Goal: Task Accomplishment & Management: Manage account settings

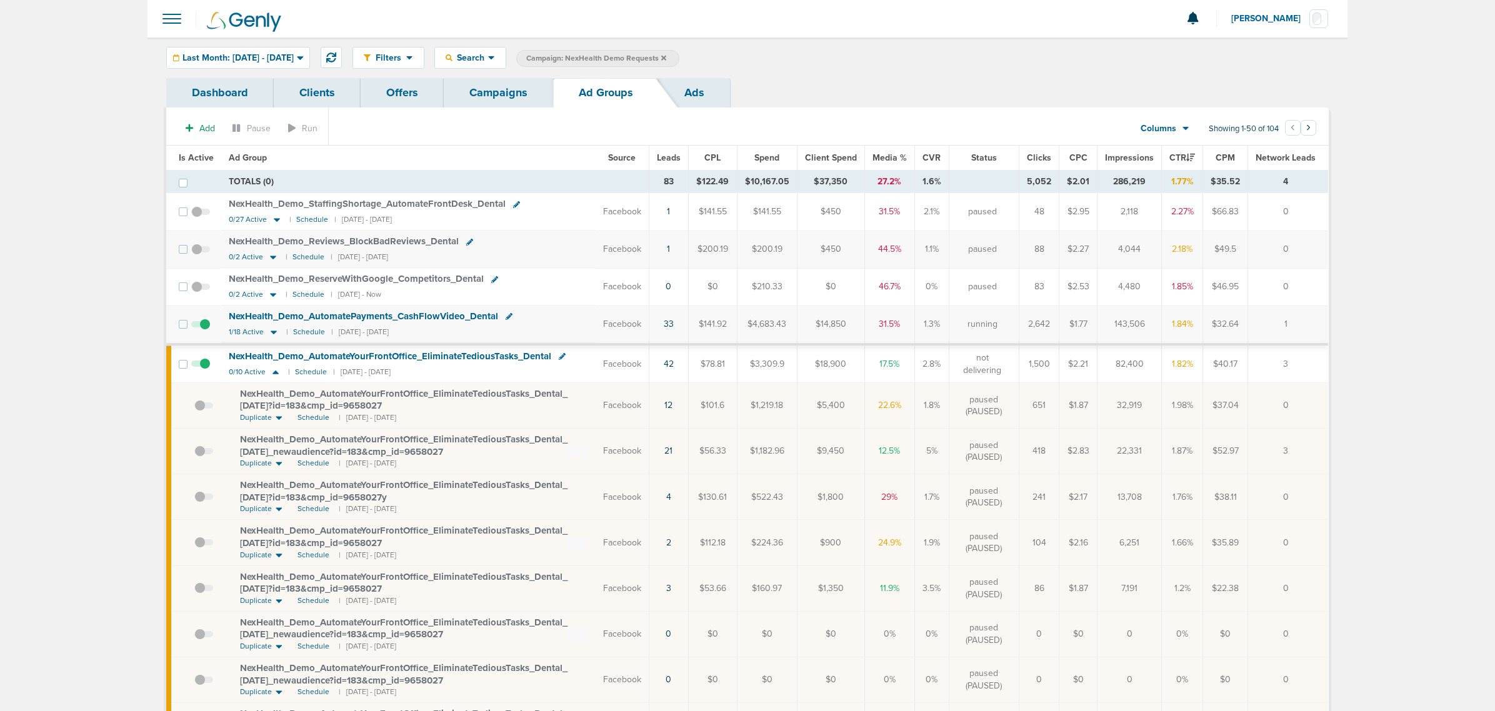
click at [516, 94] on link "Campaigns" at bounding box center [498, 92] width 109 height 29
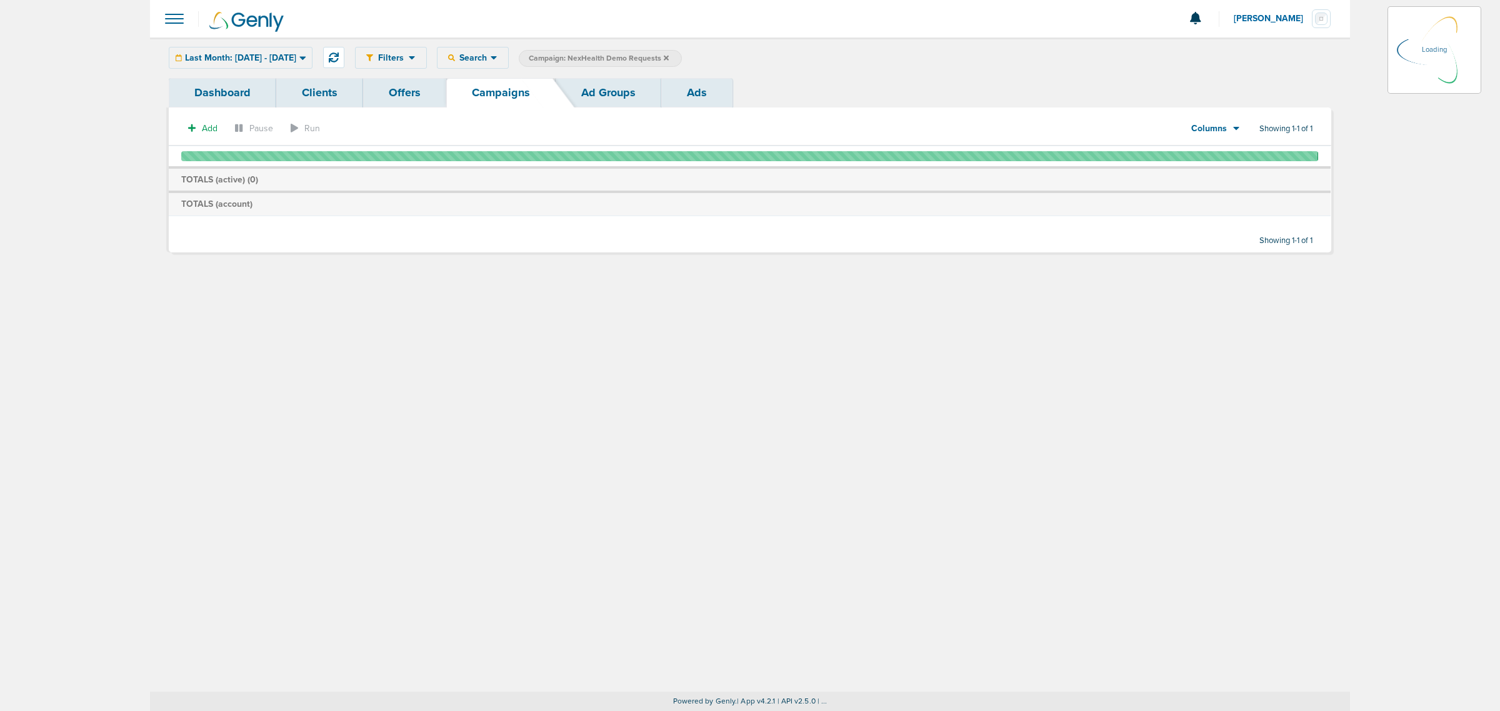
click at [669, 56] on icon at bounding box center [666, 57] width 5 height 5
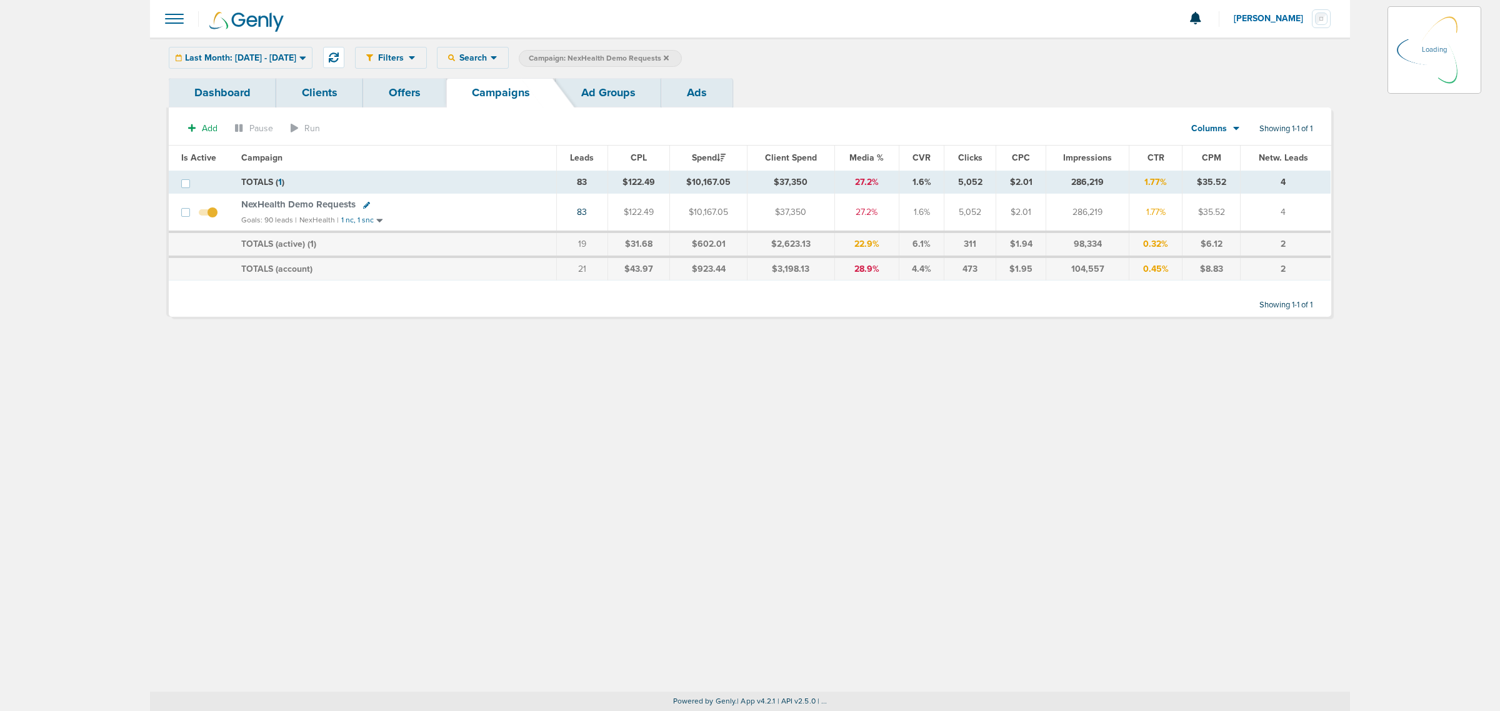
click at [669, 56] on icon at bounding box center [666, 57] width 5 height 5
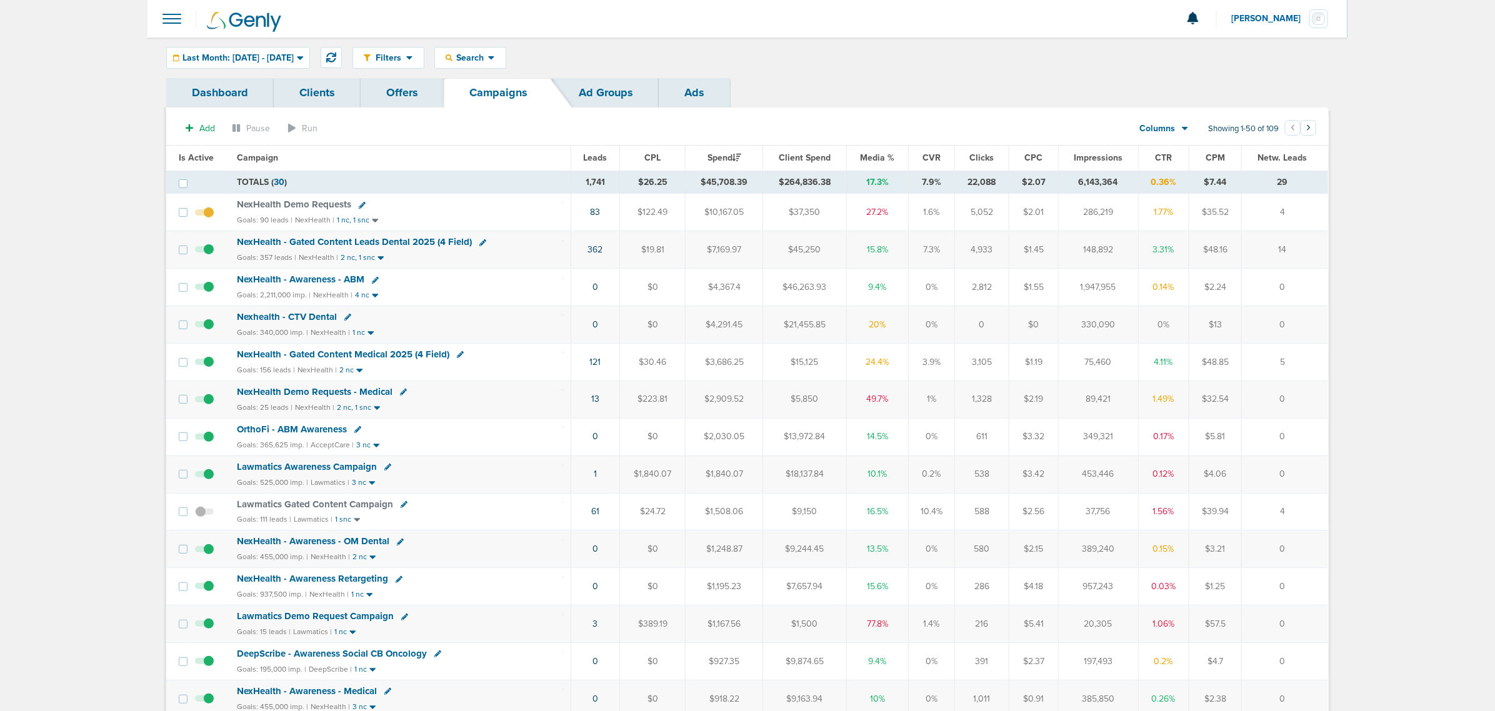
click at [250, 46] on div "Filters Active Only Settings Status Active Inactive Objectives MQL SQL Traffic …" at bounding box center [747, 57] width 1200 height 41
click at [251, 54] on span "Last Month: [DATE] - [DATE]" at bounding box center [237, 58] width 111 height 9
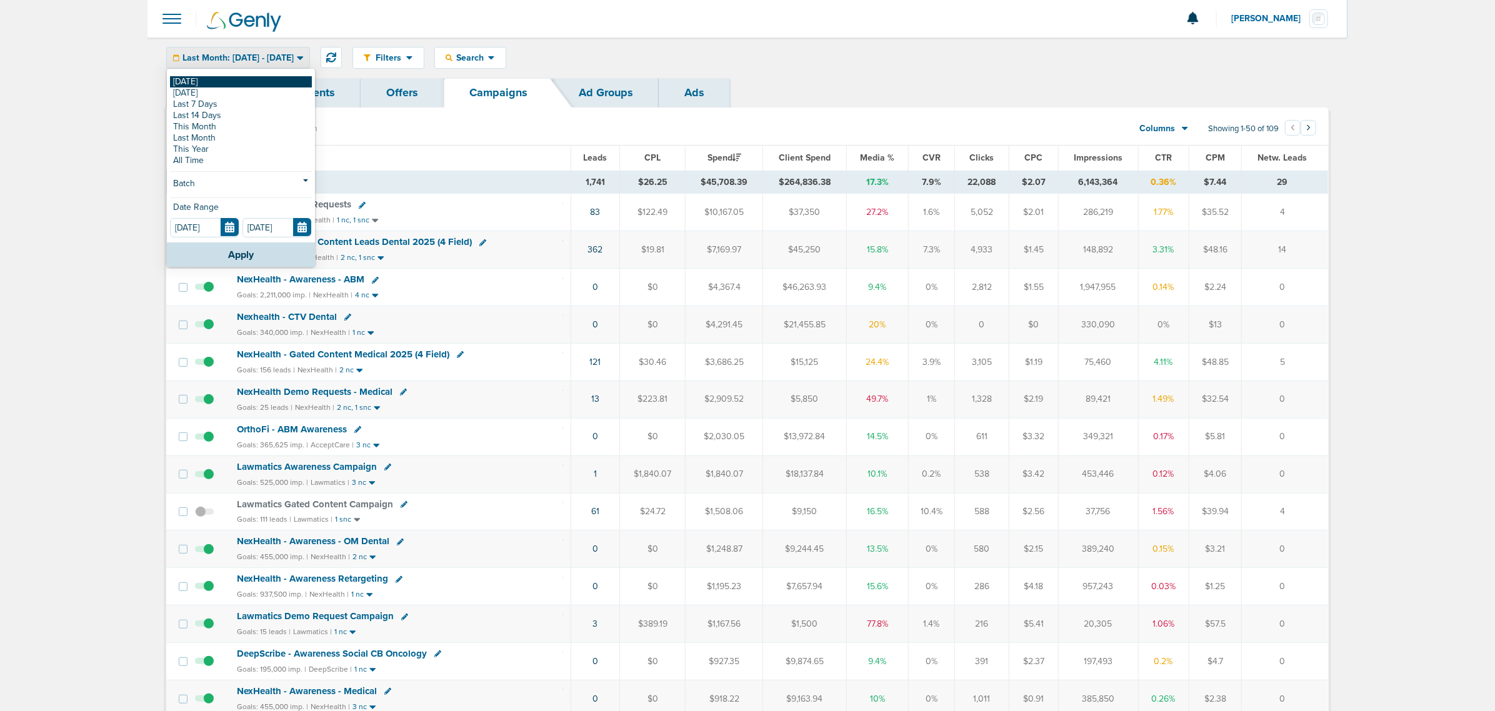
click at [234, 86] on link "[DATE]" at bounding box center [241, 81] width 142 height 11
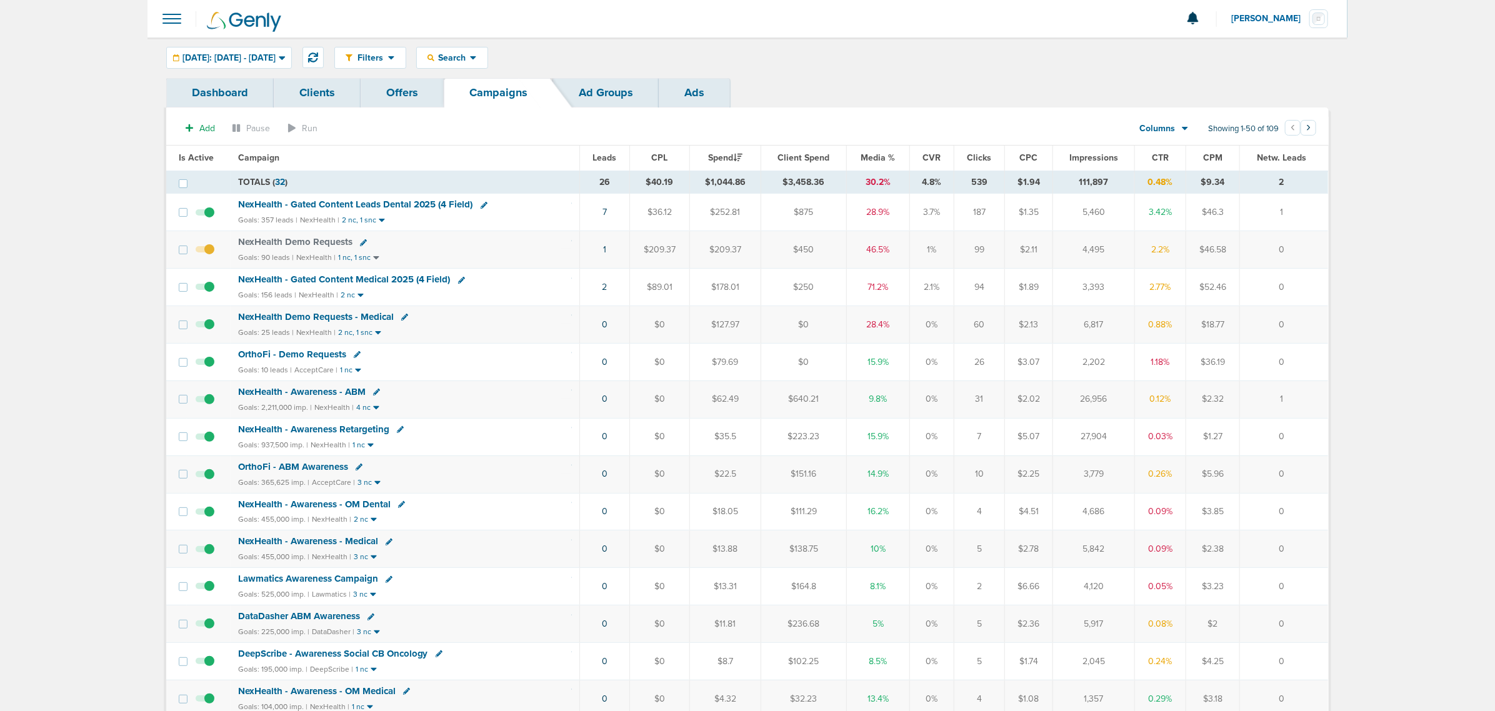
click at [334, 278] on span "NexHealth - Gated Content Medical 2025 (4 Field)" at bounding box center [344, 279] width 212 height 11
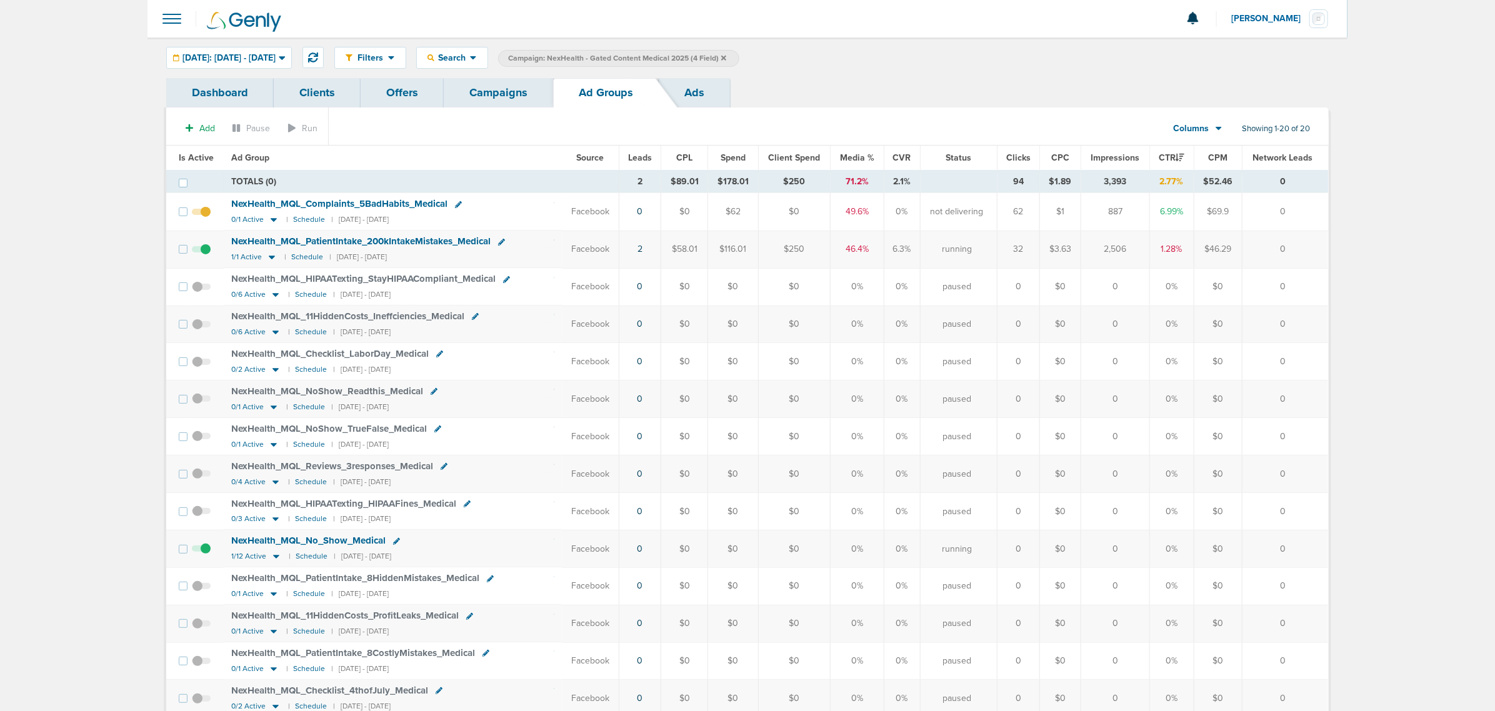
click at [182, 160] on span "Is Active" at bounding box center [196, 157] width 35 height 11
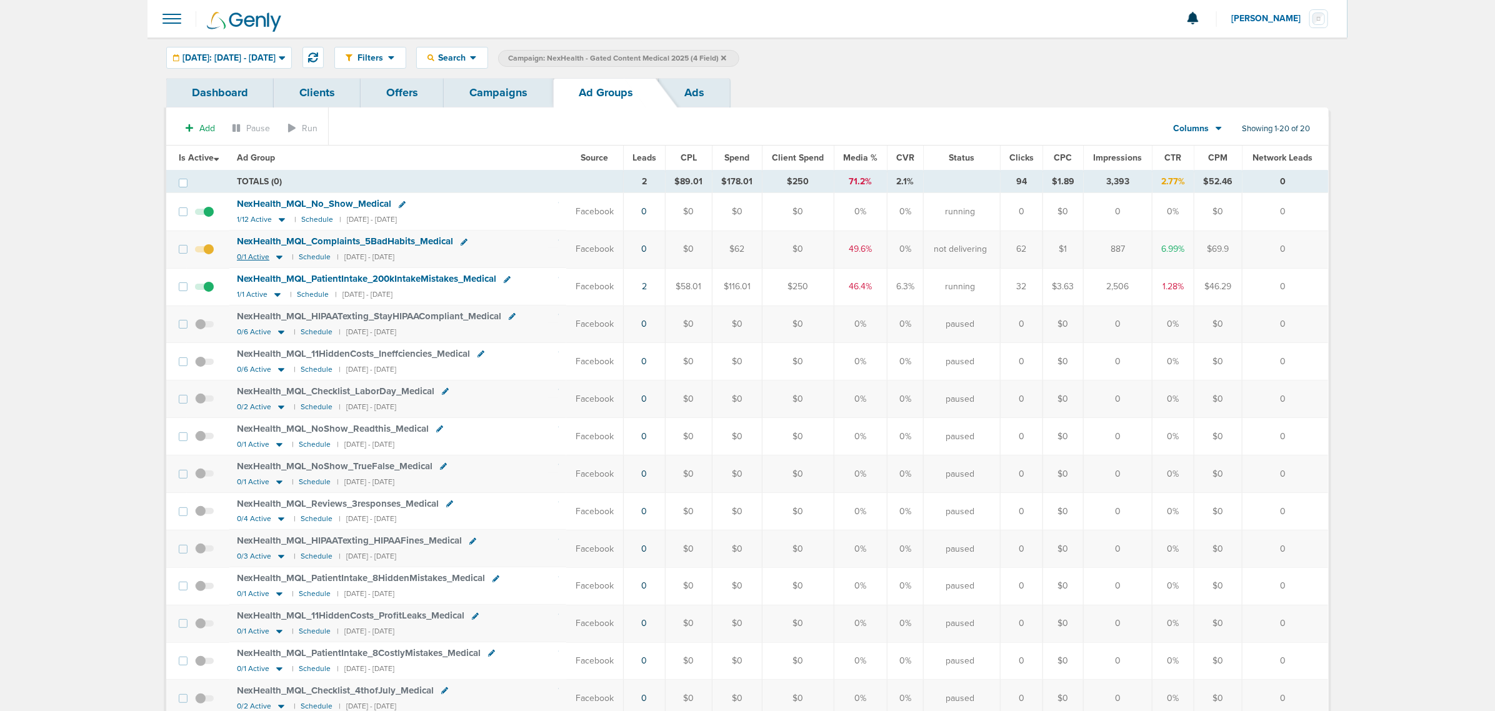
click at [281, 255] on icon at bounding box center [279, 257] width 12 height 11
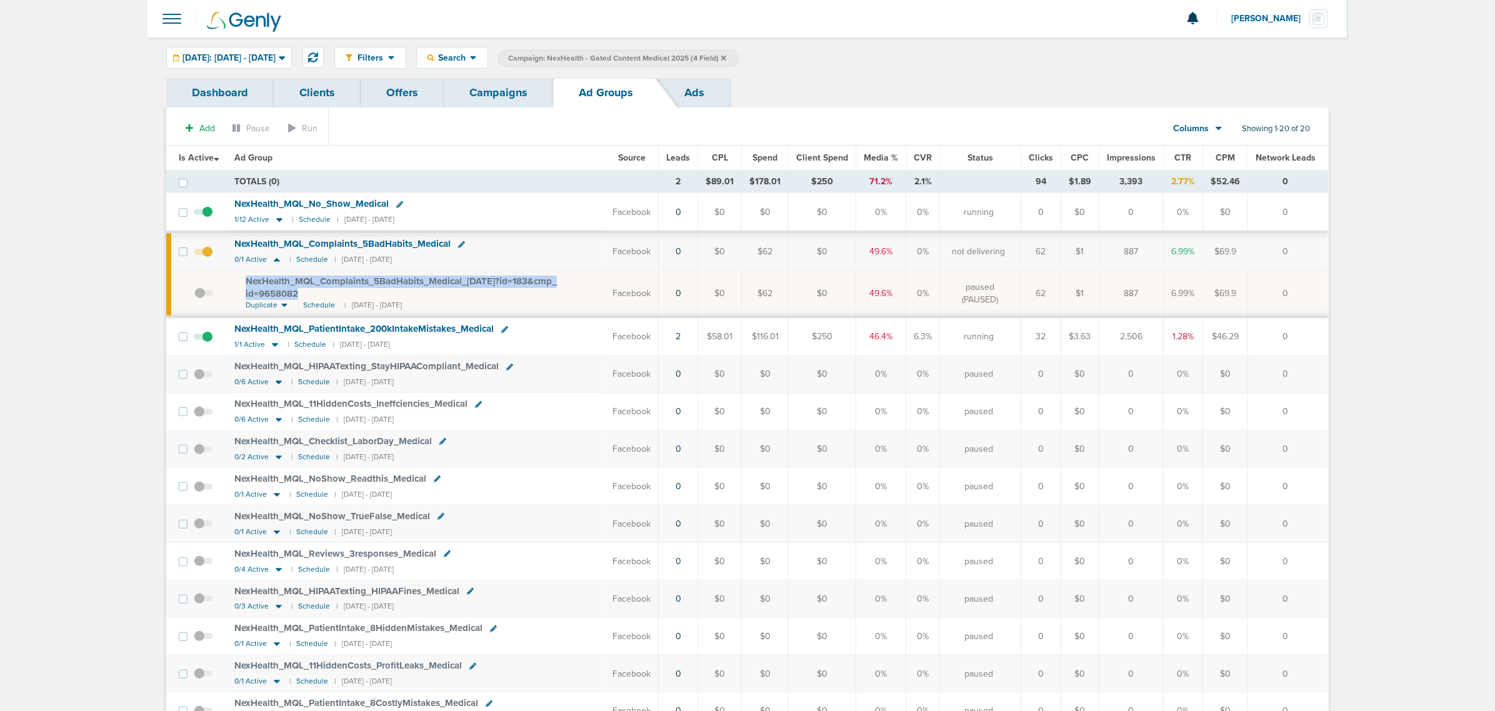
drag, startPoint x: 329, startPoint y: 294, endPoint x: 236, endPoint y: 282, distance: 94.6
click at [236, 282] on td "NexHealth_ MQL_ Complaints_ 5BadHabits_ Medical_ [DATE]?id=183&cmp_ id=9658082 …" at bounding box center [416, 294] width 379 height 46
copy span "NexHealth_ MQL_ Complaints_ 5BadHabits_ Medical_ [DATE]?id=183&cmp_ id=9658082"
click at [473, 102] on link "Campaigns" at bounding box center [498, 92] width 109 height 29
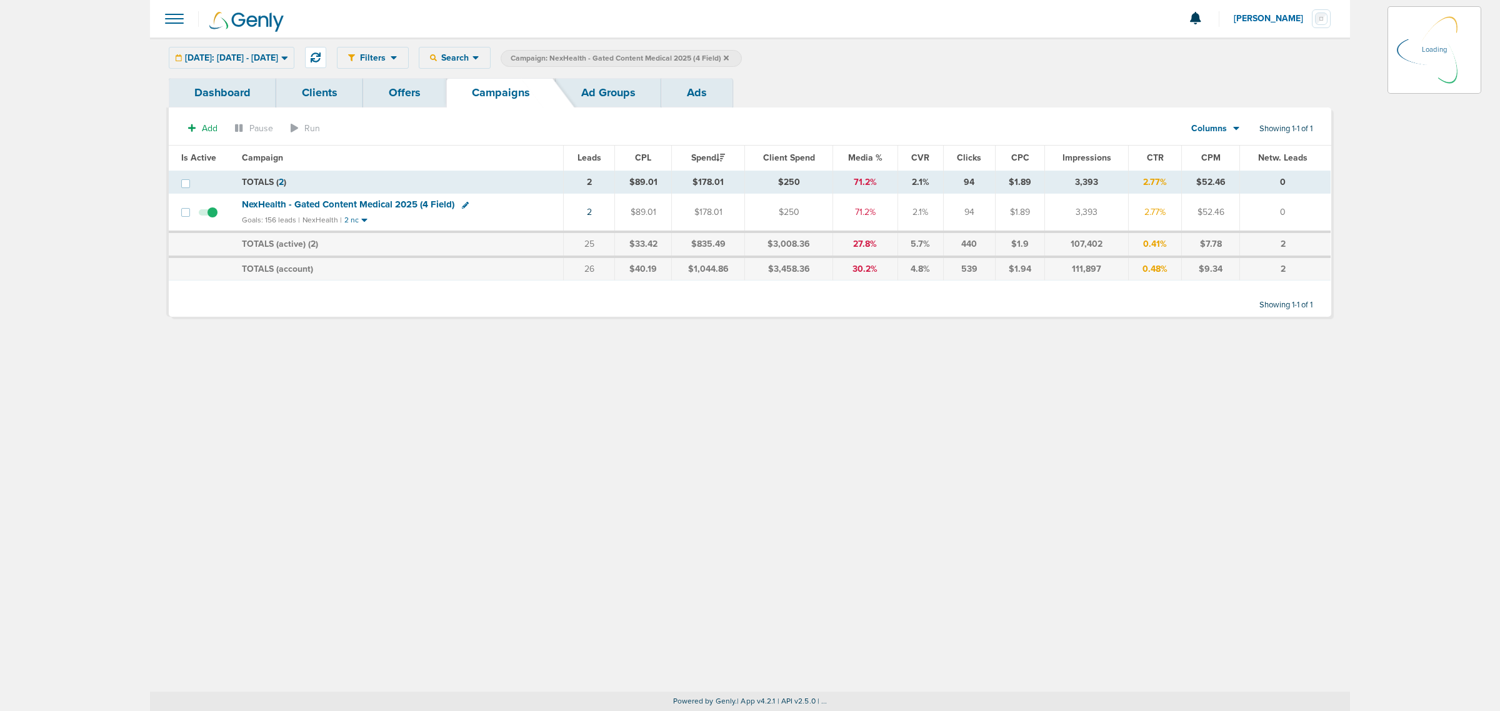
click at [729, 59] on icon at bounding box center [726, 57] width 5 height 7
click at [729, 57] on icon at bounding box center [726, 57] width 5 height 5
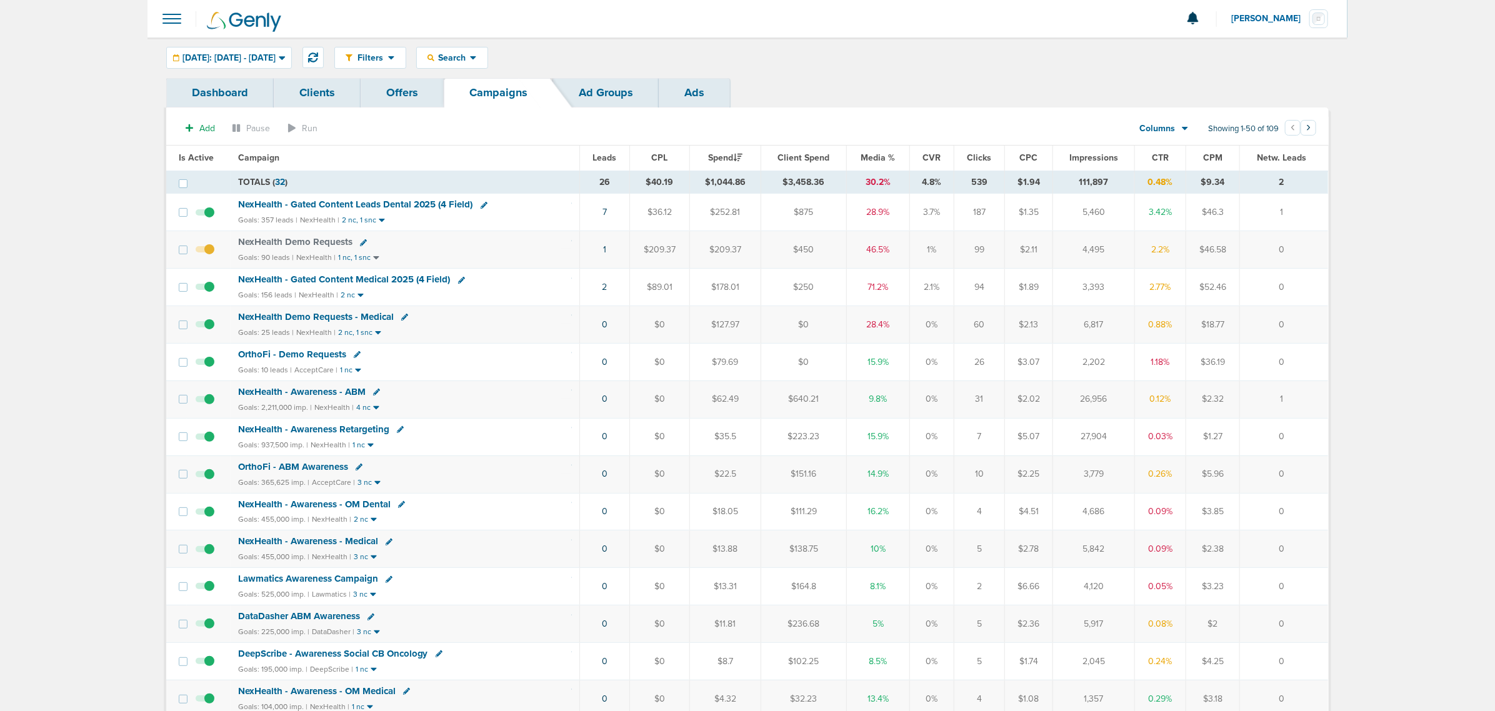
click at [389, 280] on span "NexHealth - Gated Content Medical 2025 (4 Field)" at bounding box center [344, 279] width 212 height 11
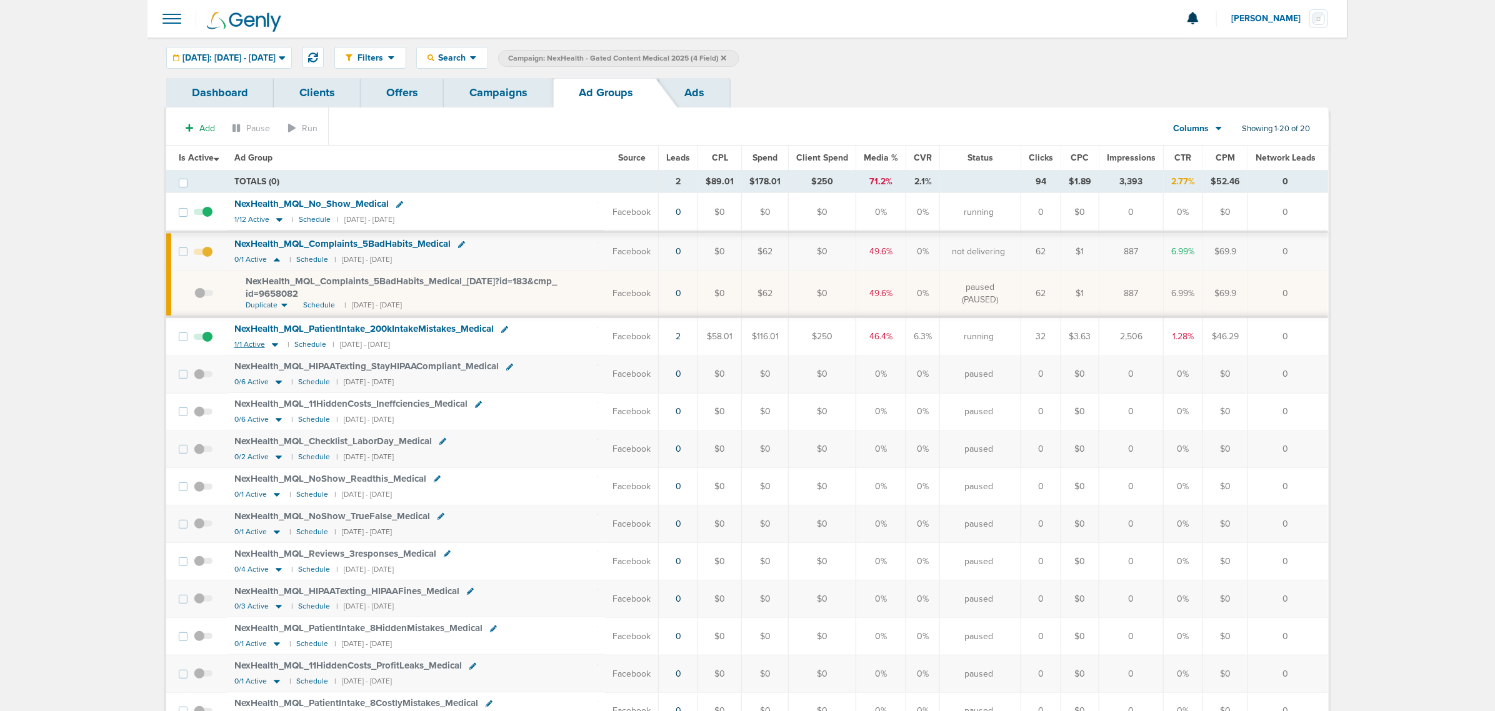
click at [273, 345] on icon at bounding box center [275, 346] width 6 height 4
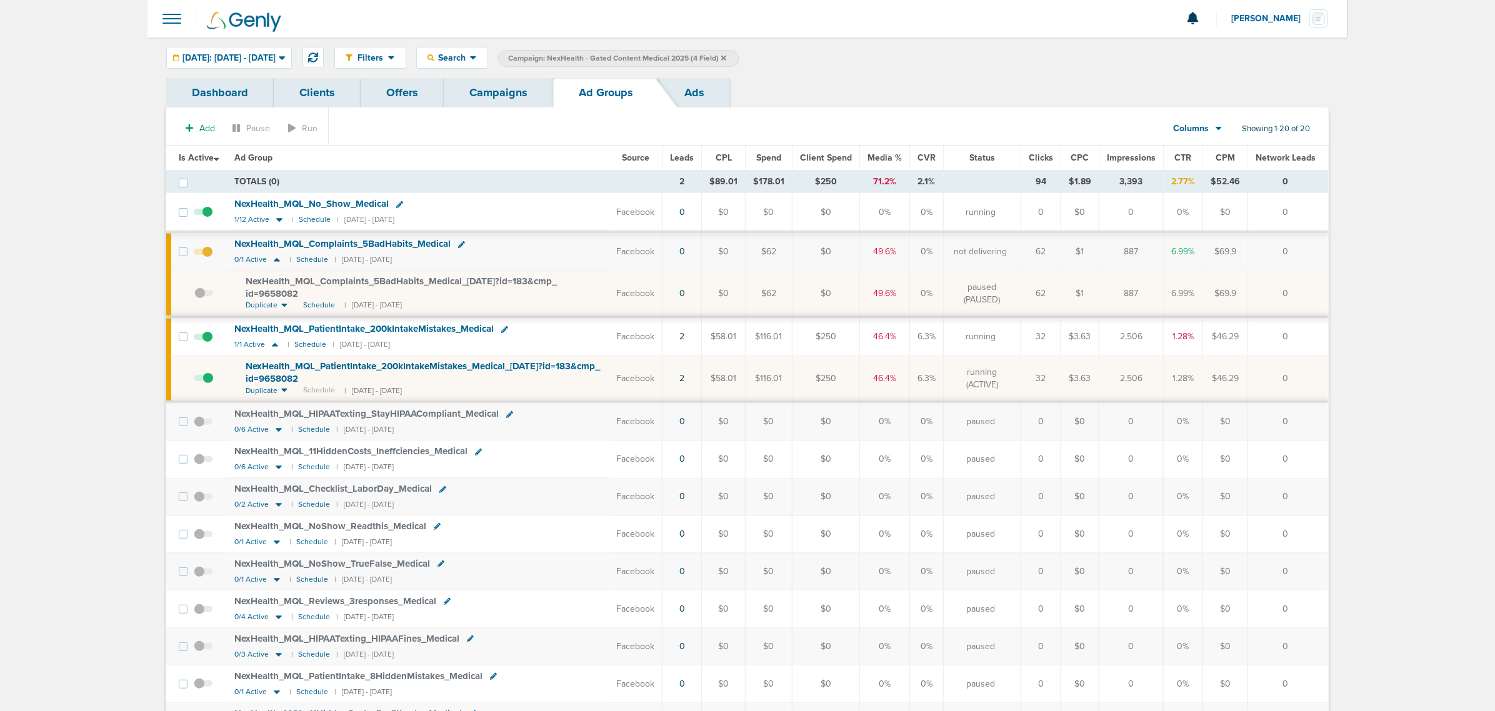
click at [327, 369] on span "NexHealth_ MQL_ PatientIntake_ 200kIntakeMistakes_ Medical_ [DATE]?id=183&cmp_ …" at bounding box center [423, 373] width 354 height 24
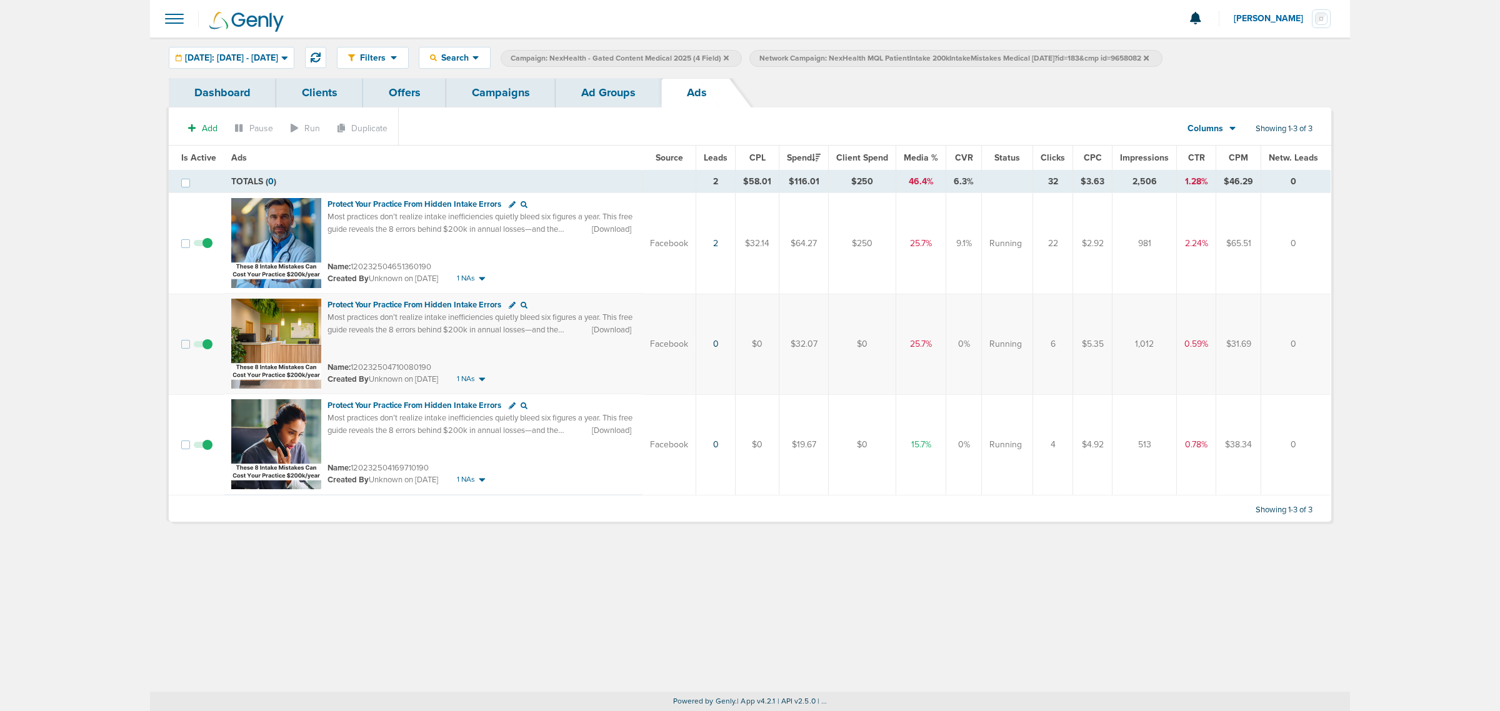
click at [204, 351] on span at bounding box center [203, 351] width 19 height 0
click at [203, 347] on input "checkbox" at bounding box center [203, 347] width 0 height 0
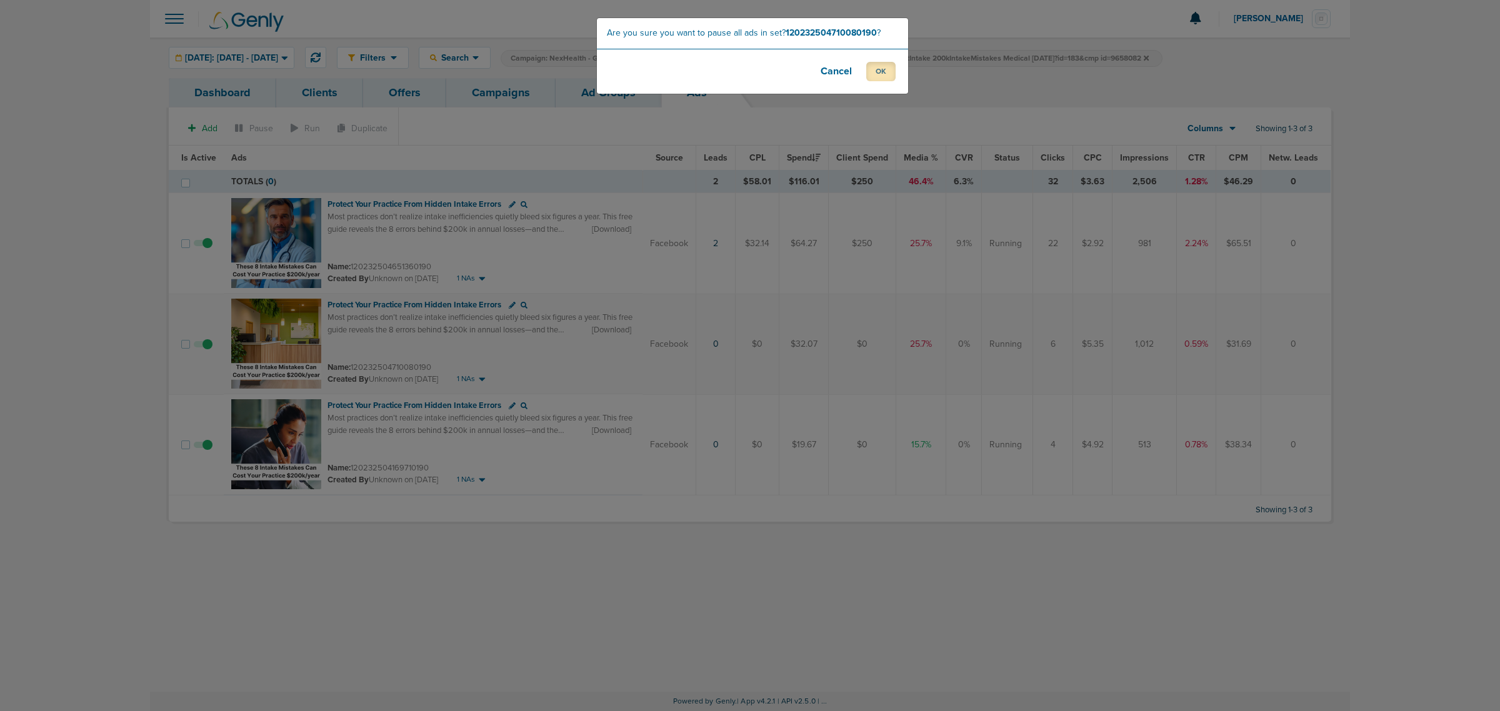
click at [882, 62] on button "OK" at bounding box center [880, 71] width 29 height 19
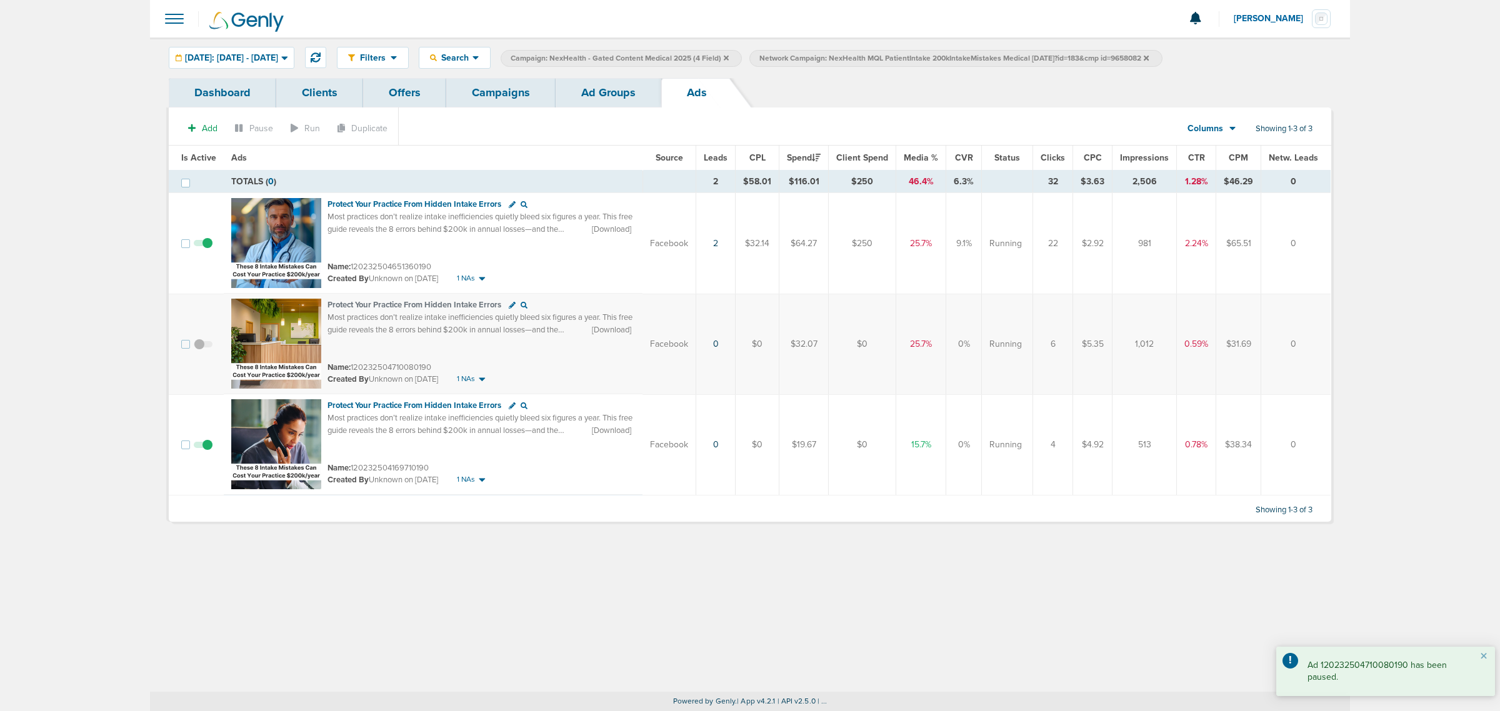
click at [207, 451] on span at bounding box center [203, 451] width 19 height 0
click at [203, 447] on input "checkbox" at bounding box center [203, 447] width 0 height 0
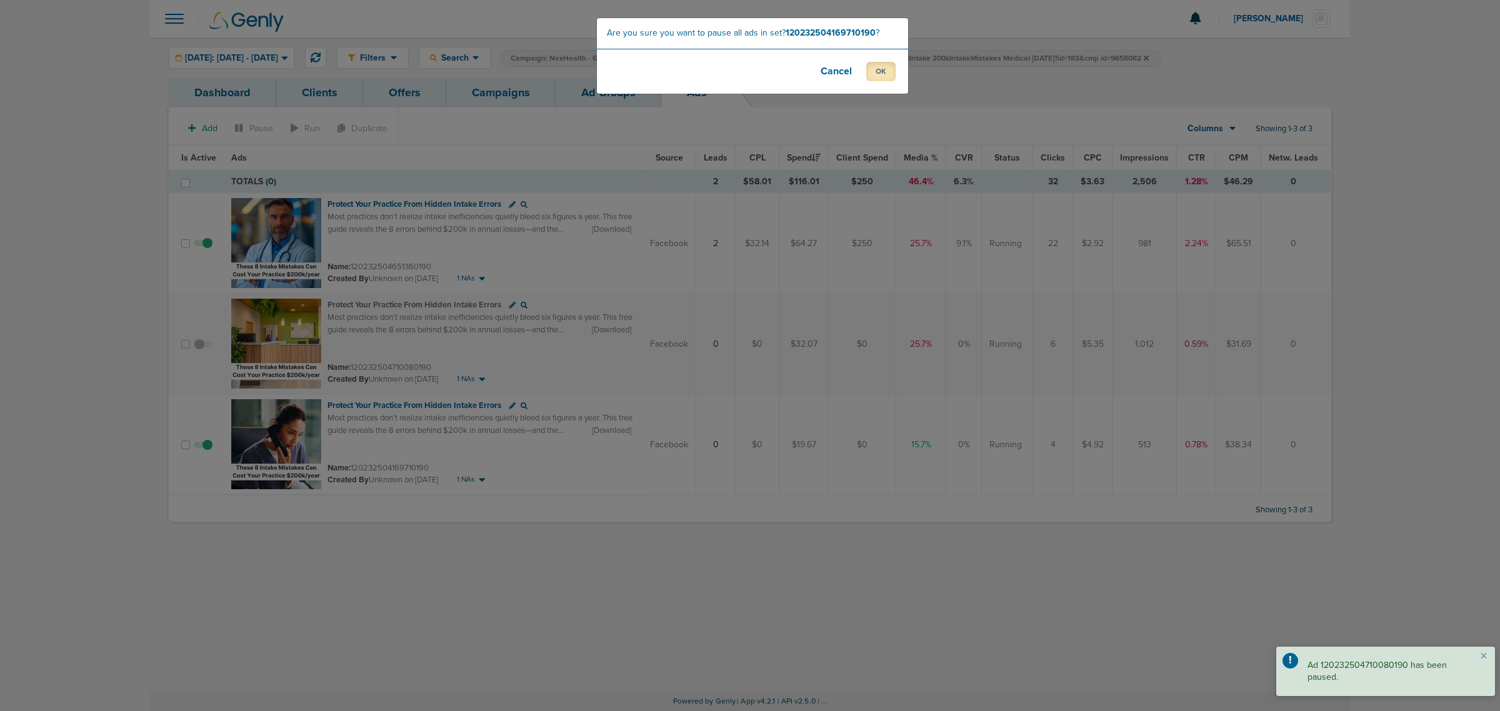
click at [879, 76] on button "OK" at bounding box center [880, 71] width 29 height 19
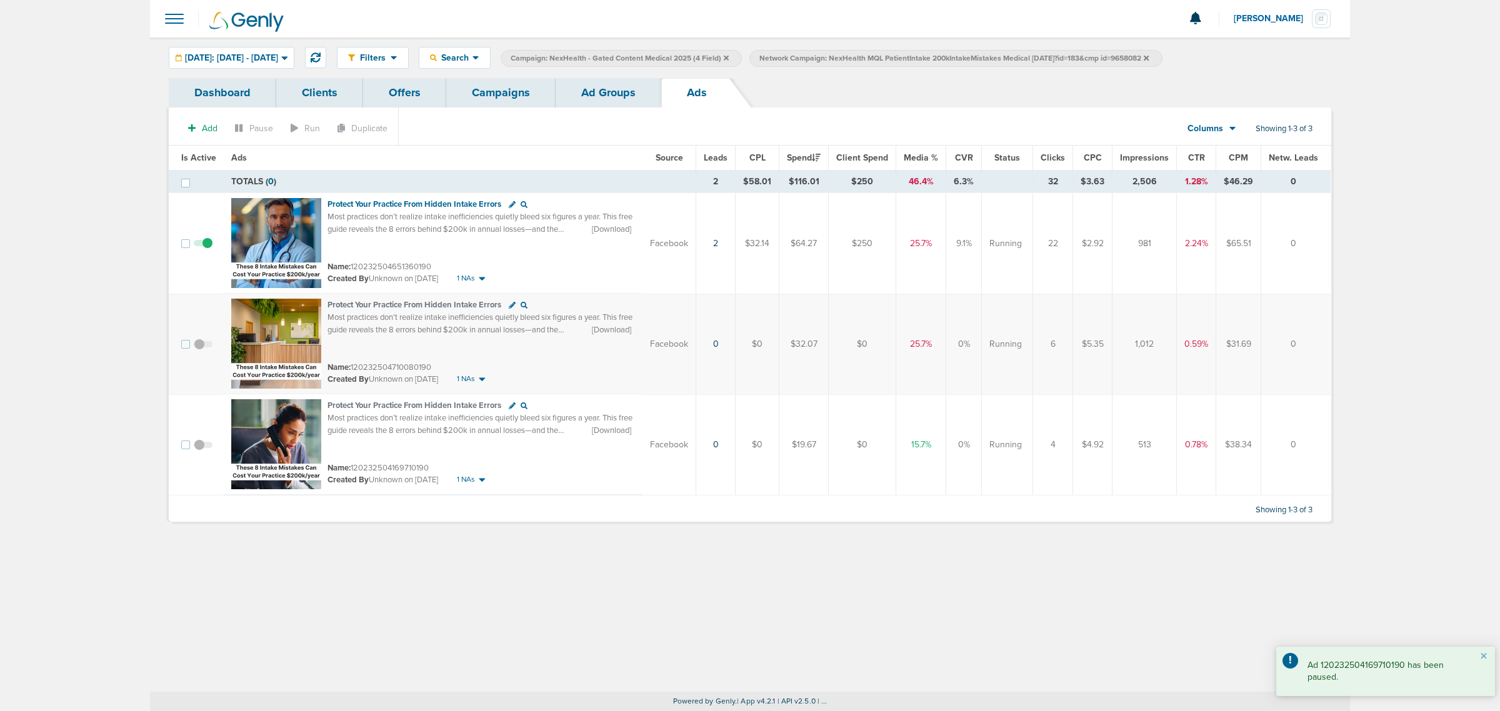
click at [500, 100] on link "Campaigns" at bounding box center [500, 92] width 109 height 29
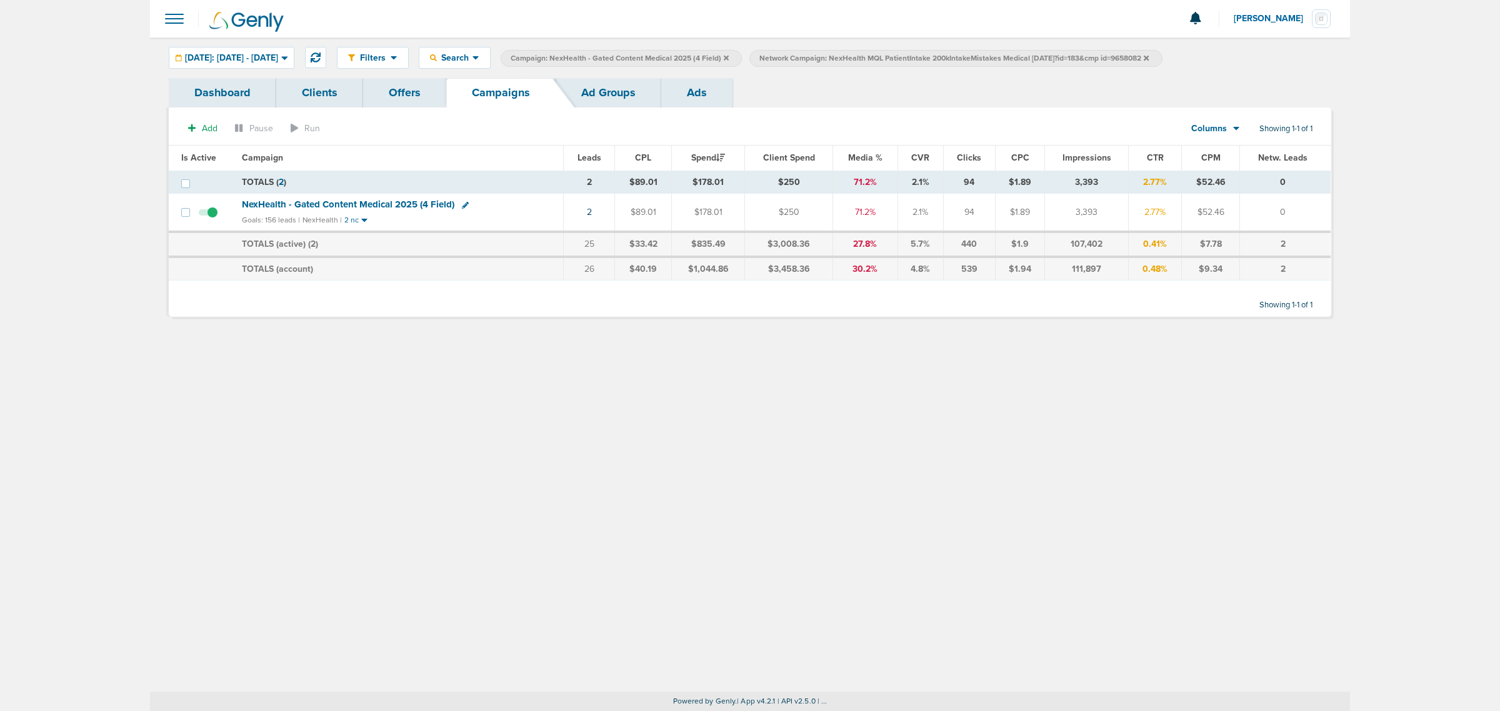
click at [729, 57] on icon at bounding box center [726, 57] width 5 height 5
click at [900, 56] on icon at bounding box center [897, 57] width 5 height 7
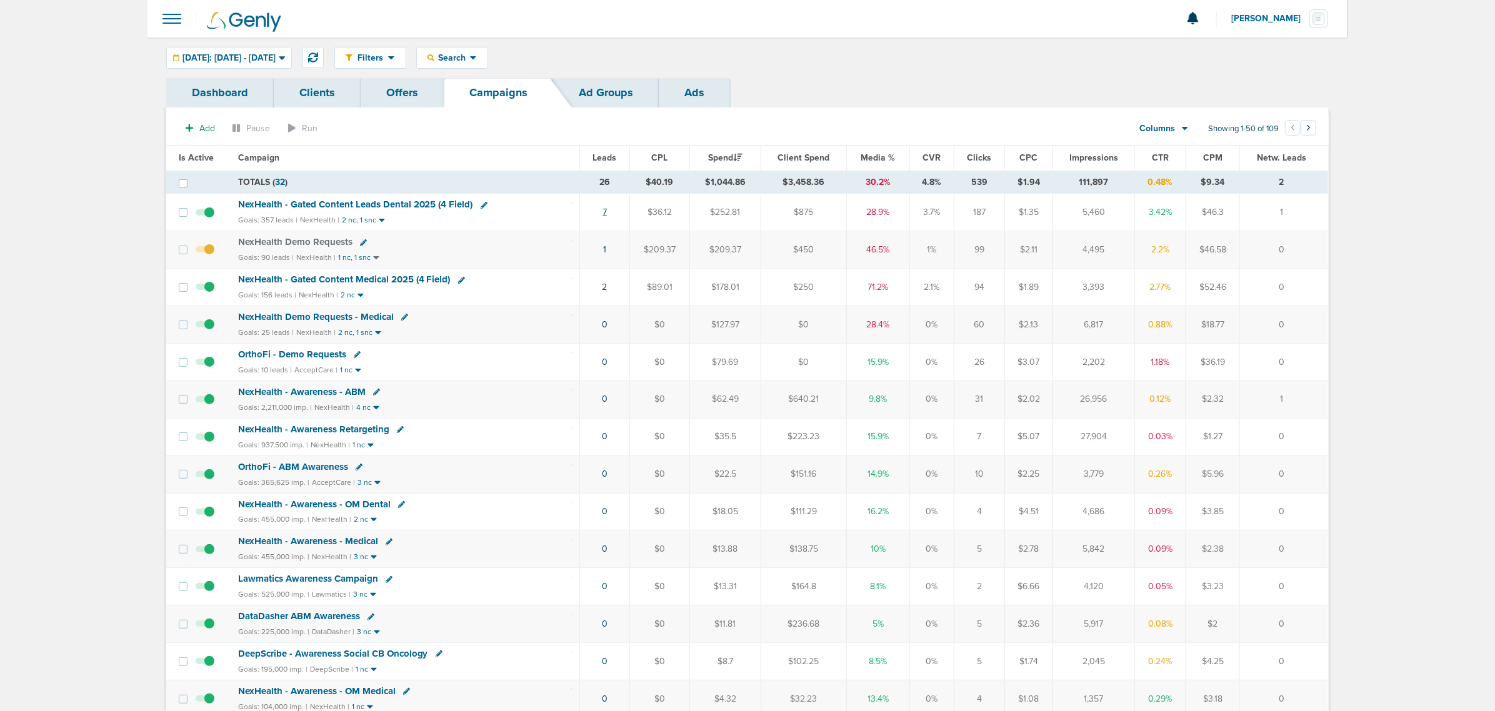
click at [606, 212] on link "7" at bounding box center [604, 212] width 4 height 11
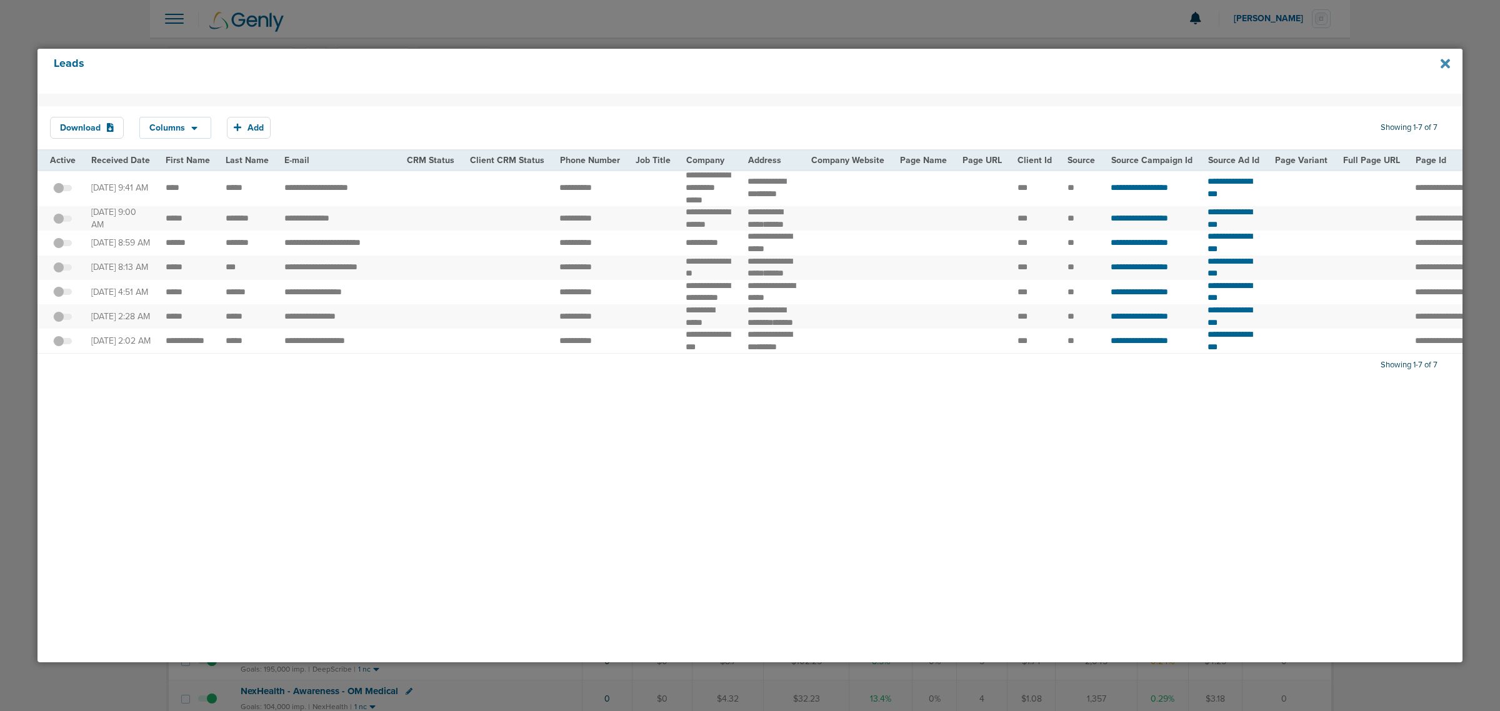
click at [1445, 62] on icon at bounding box center [1445, 63] width 9 height 9
